Goal: Information Seeking & Learning: Learn about a topic

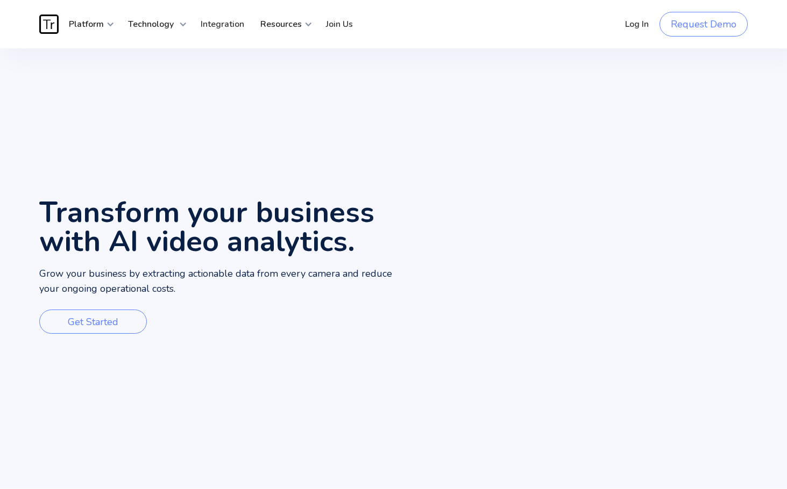
click at [203, 239] on h1 "Transform your business with AI video analytics." at bounding box center [216, 227] width 354 height 58
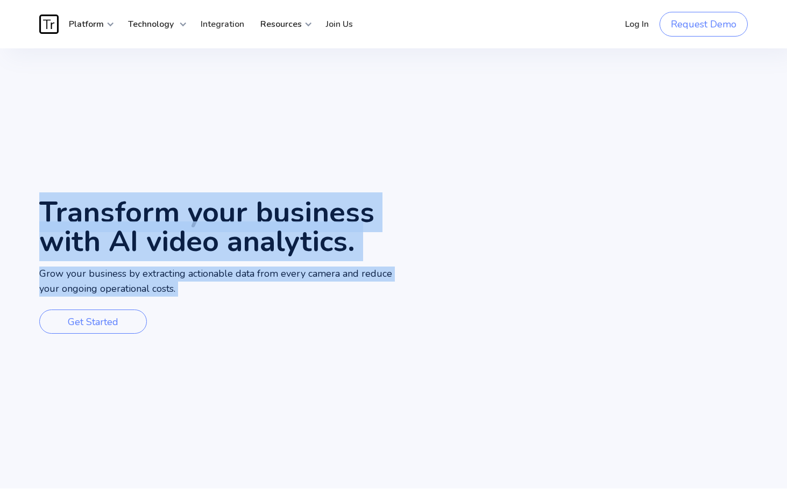
drag, startPoint x: 203, startPoint y: 239, endPoint x: 201, endPoint y: 282, distance: 42.6
click at [201, 282] on div "Transform your business with AI video analytics. Grow your business by extracti…" at bounding box center [216, 268] width 354 height 440
click at [183, 277] on p "Grow your business by extracting actionable data from every camera and reduce y…" at bounding box center [216, 282] width 354 height 30
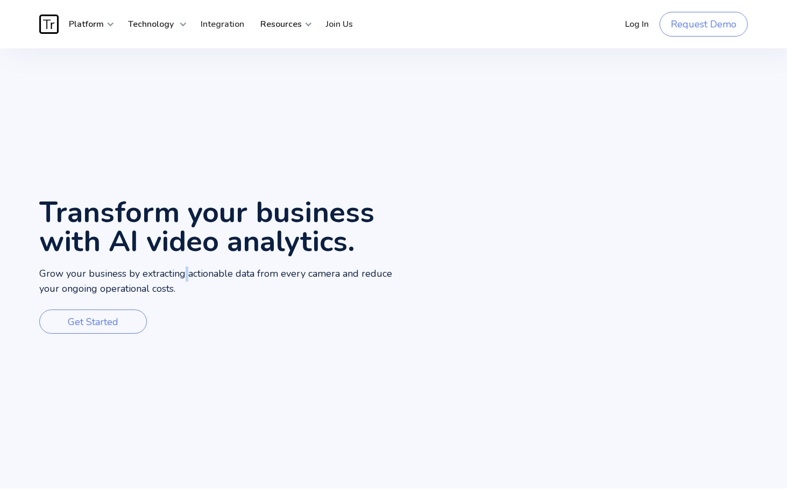
click at [183, 277] on p "Grow your business by extracting actionable data from every camera and reduce y…" at bounding box center [216, 282] width 354 height 30
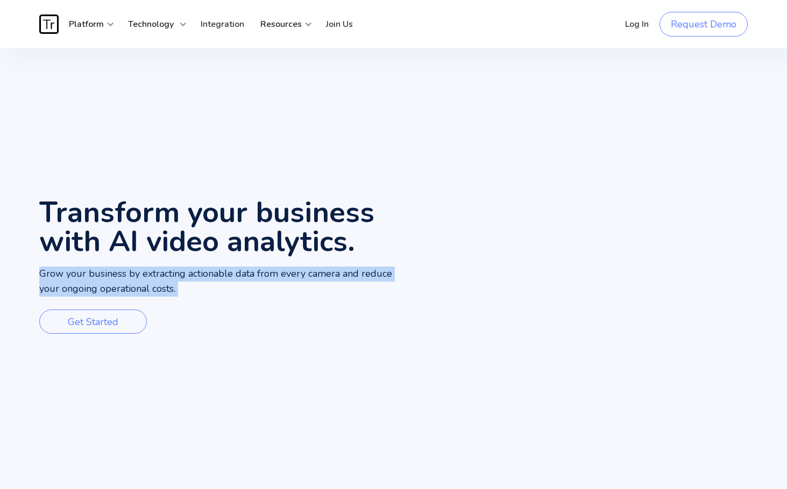
click at [183, 277] on p "Grow your business by extracting actionable data from every camera and reduce y…" at bounding box center [216, 282] width 354 height 30
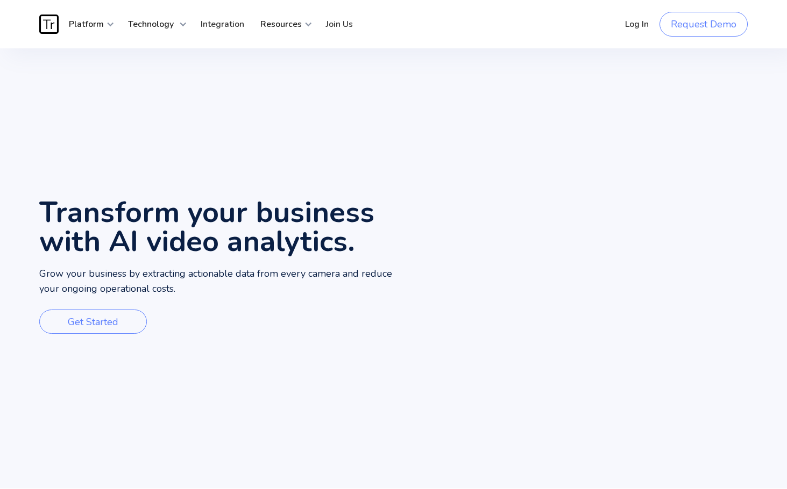
click at [177, 256] on h1 "Transform your business with AI video analytics." at bounding box center [216, 227] width 354 height 58
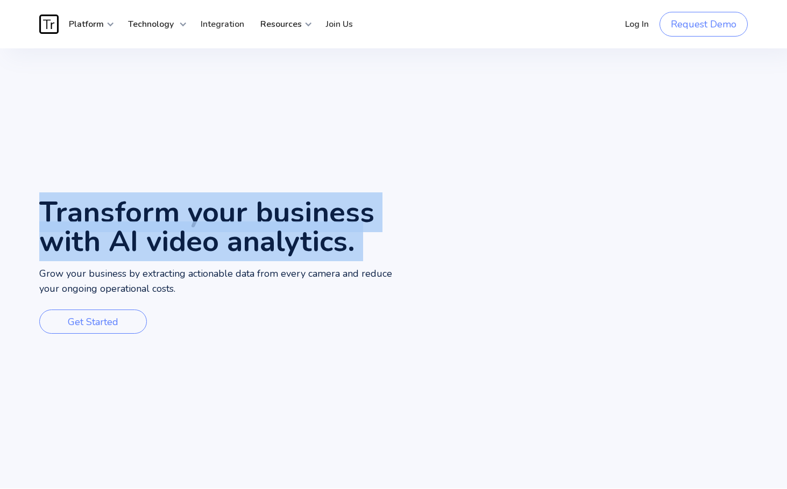
click at [177, 256] on h1 "Transform your business with AI video analytics." at bounding box center [216, 227] width 354 height 58
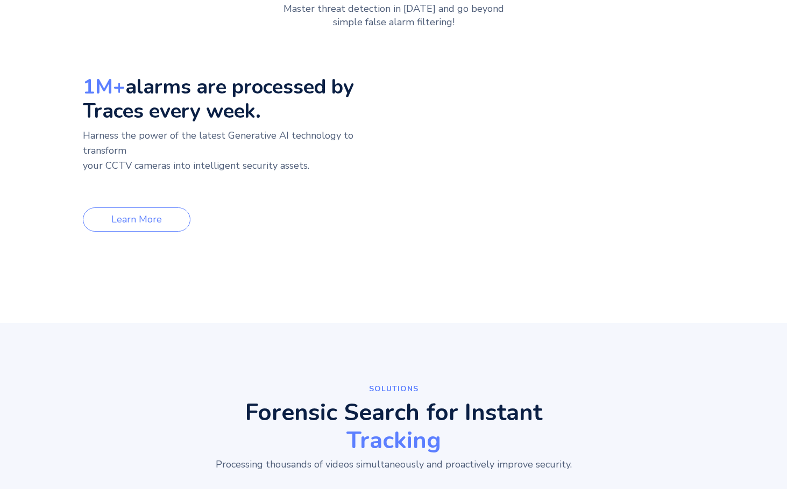
scroll to position [860, 0]
